Goal: Task Accomplishment & Management: Manage account settings

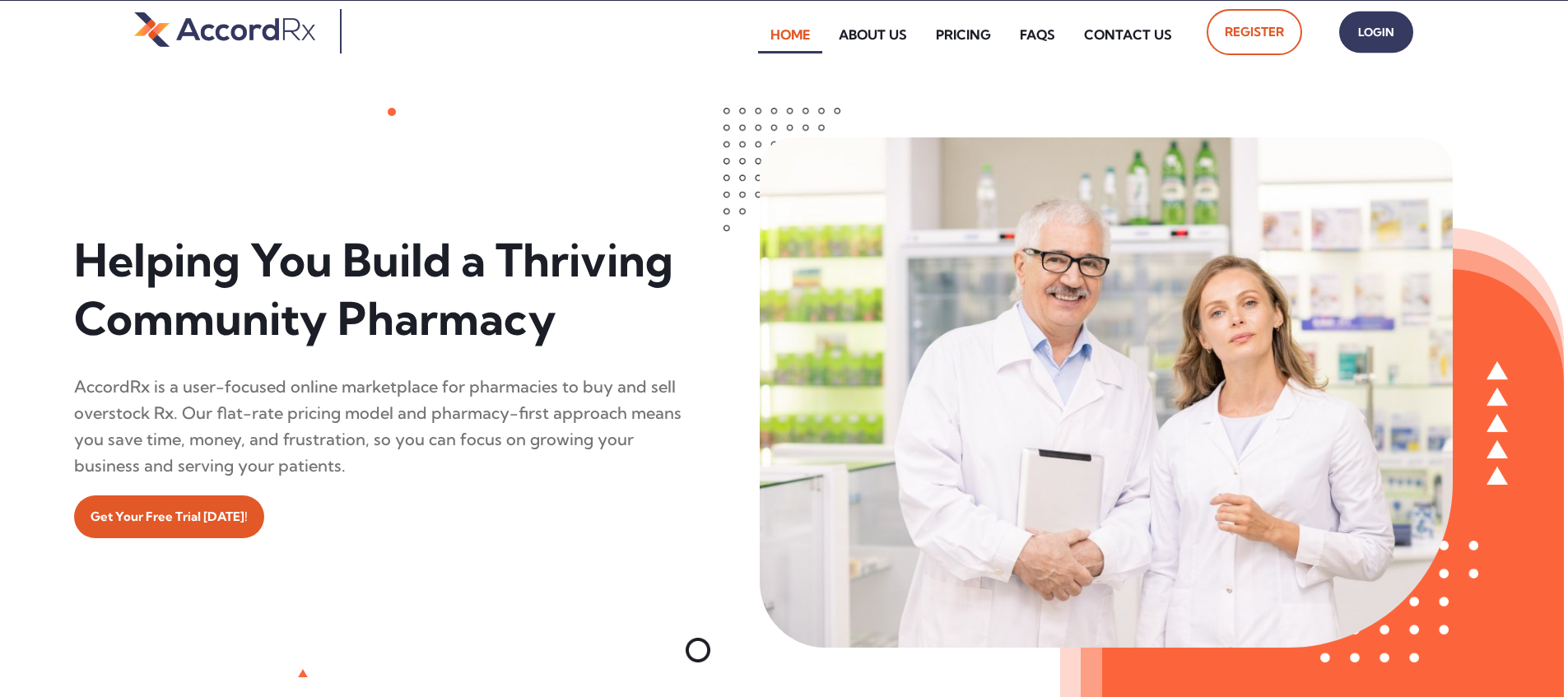
click at [752, 32] on span "Login" at bounding box center [1376, 32] width 41 height 23
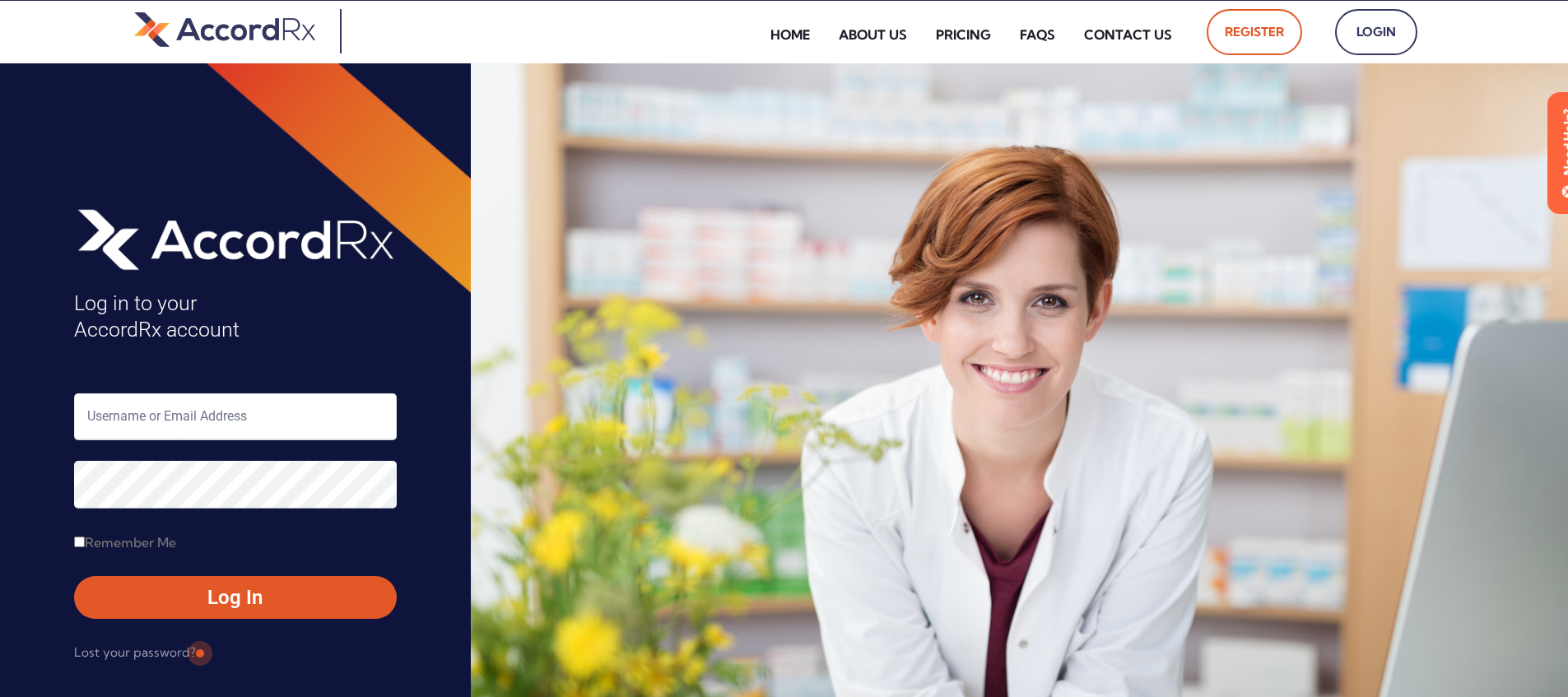
click at [161, 421] on input "text" at bounding box center [235, 417] width 322 height 47
type input "ARX-Erica"
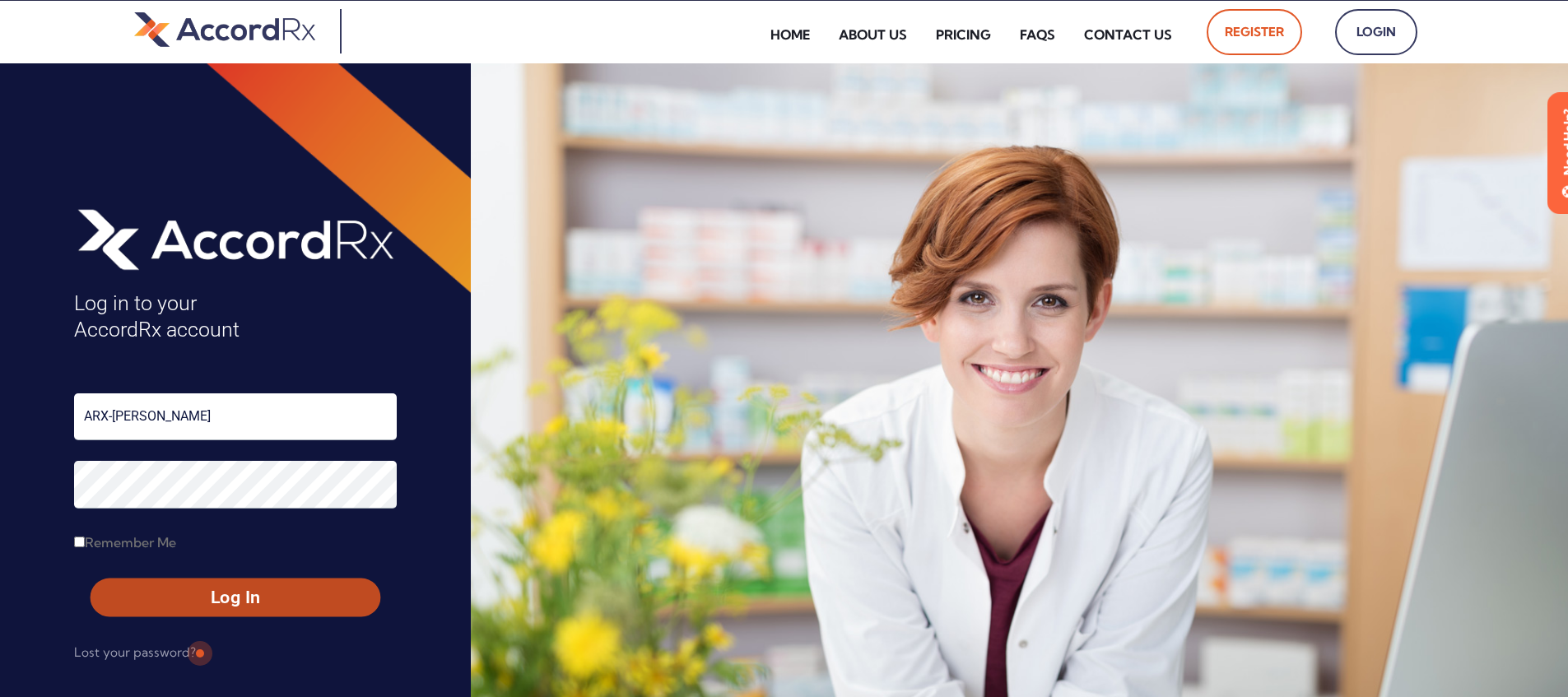
click at [198, 600] on span "Log In" at bounding box center [235, 597] width 260 height 23
